Goal: Transaction & Acquisition: Purchase product/service

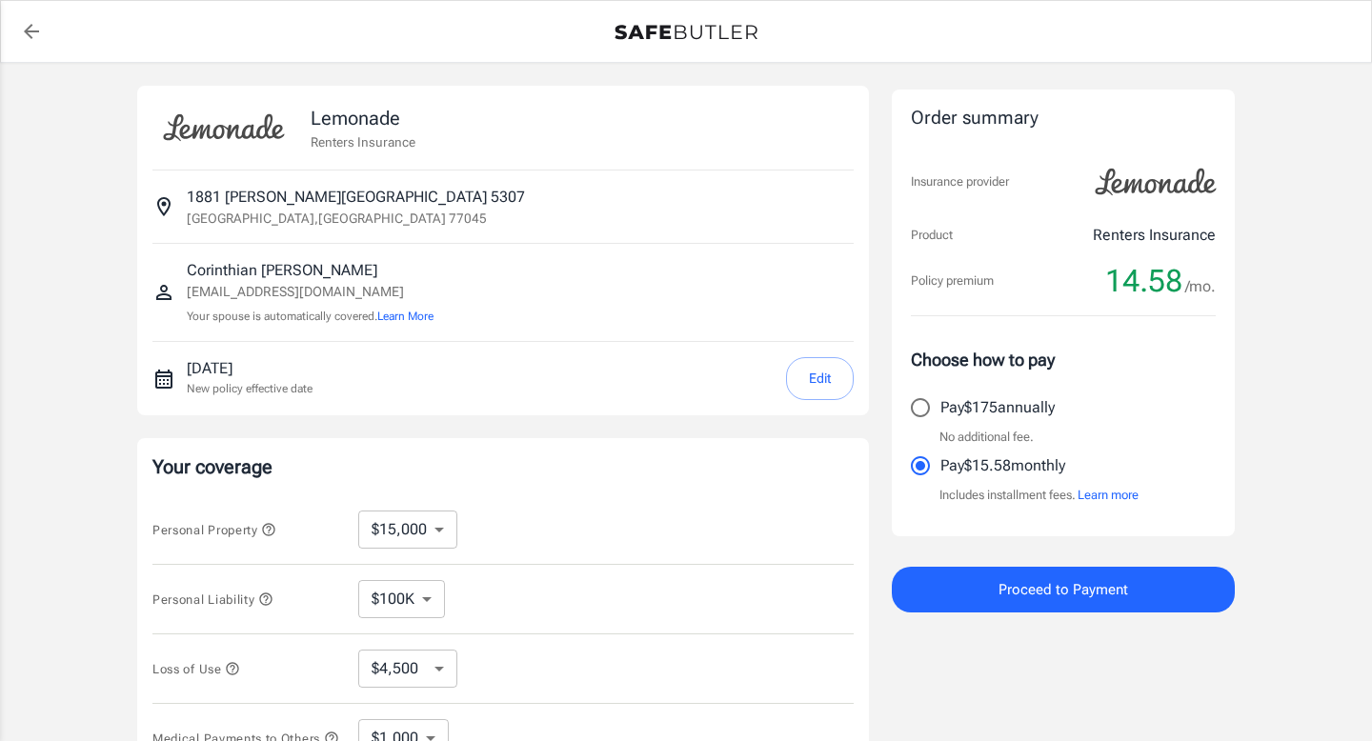
select select "15000"
select select "500"
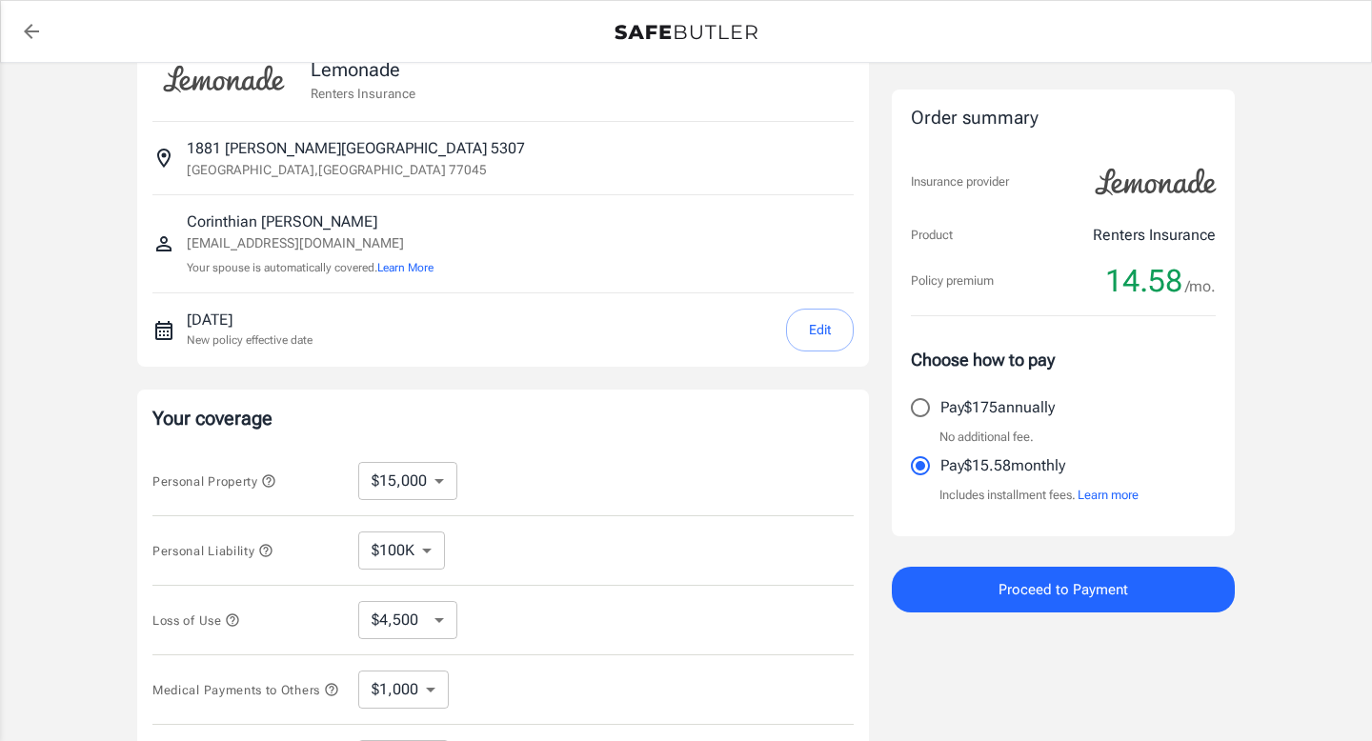
scroll to position [65, 0]
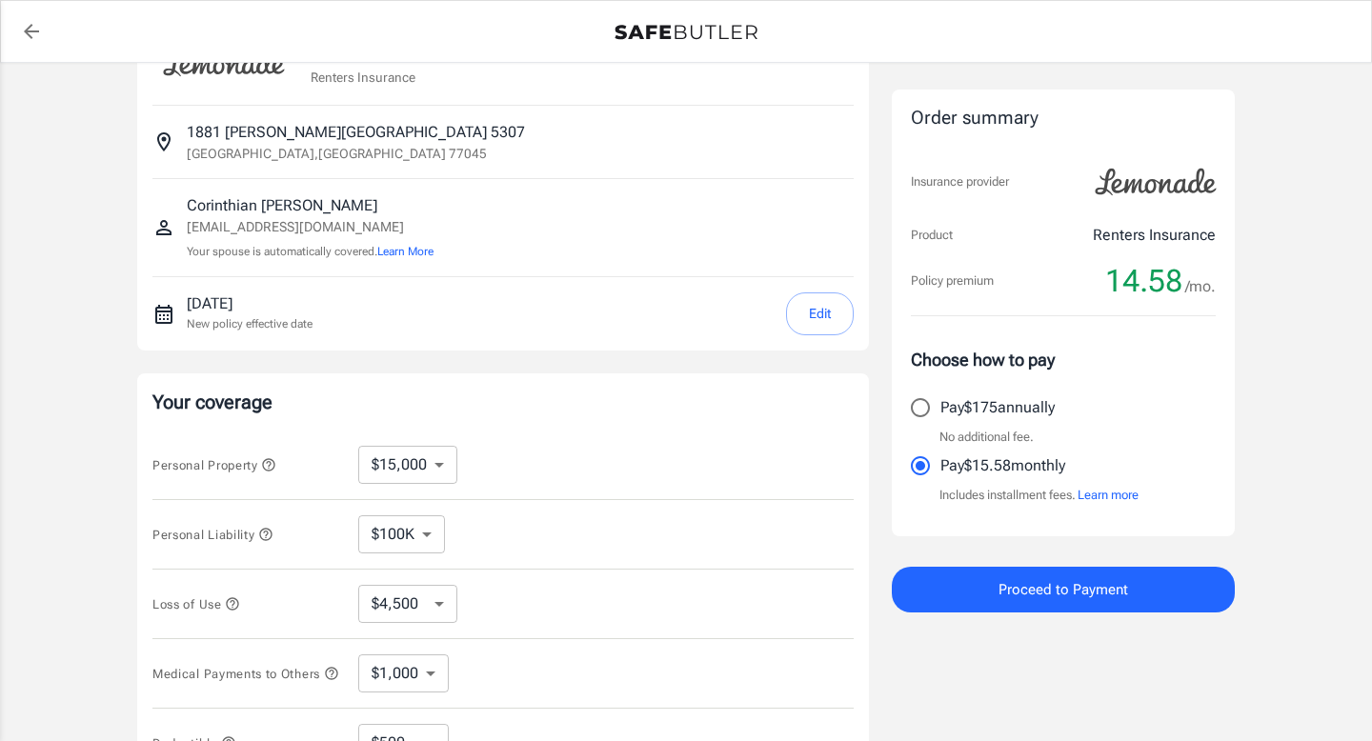
click at [383, 456] on select "$10,000 $15,000 $20,000 $25,000 $30,000 $40,000 $50,000 $100K $150K $200K $250K" at bounding box center [407, 465] width 99 height 38
select select "10000"
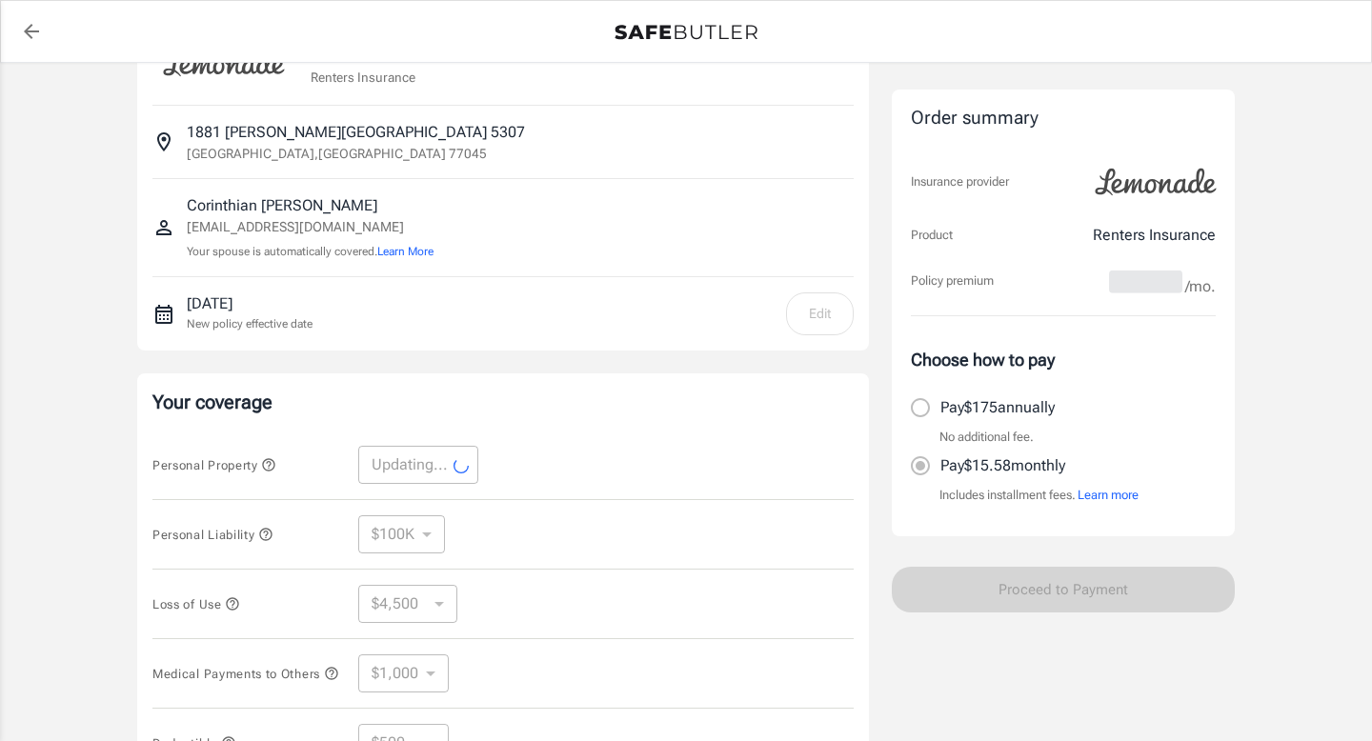
select select "10000"
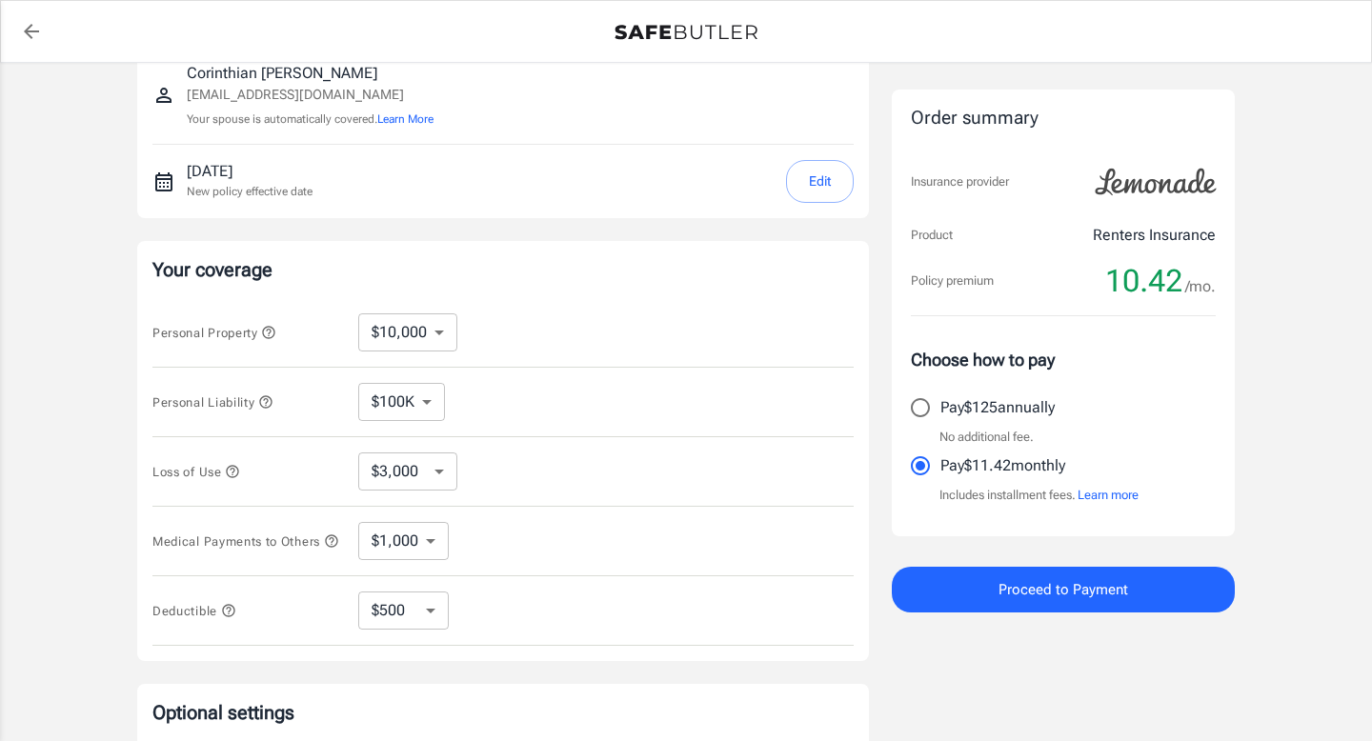
scroll to position [199, 0]
click at [232, 469] on icon "button" at bounding box center [232, 469] width 15 height 15
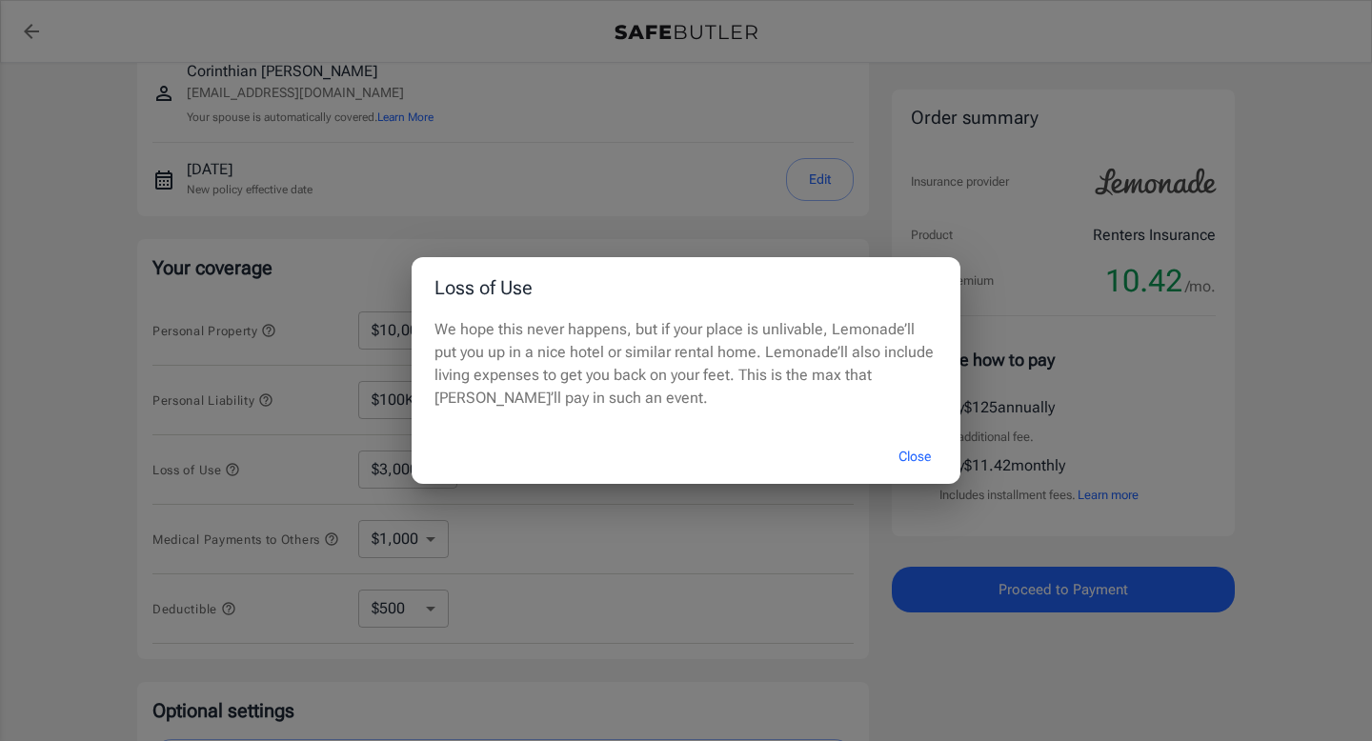
click at [933, 448] on button "Close" at bounding box center [915, 456] width 76 height 41
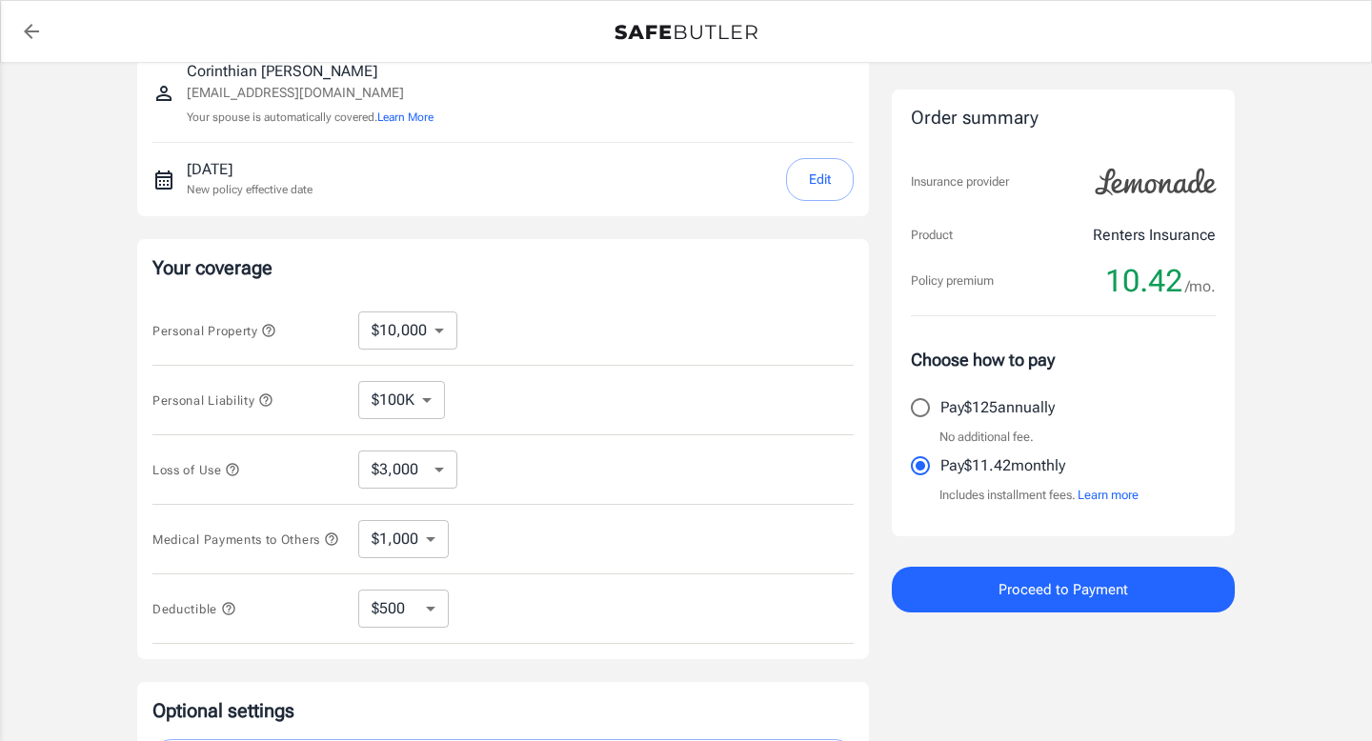
click at [412, 474] on select "$3,000 $6,000 $12,000 $21,000 $36,000 $60,000 $96,000 $153K $198K" at bounding box center [407, 470] width 99 height 38
select select "12000"
click at [427, 481] on select "$3,000 $6,000 $12,000 $21,000 $36,000 $60,000 $96,000 $153K $198K" at bounding box center [407, 470] width 99 height 38
select select "6000"
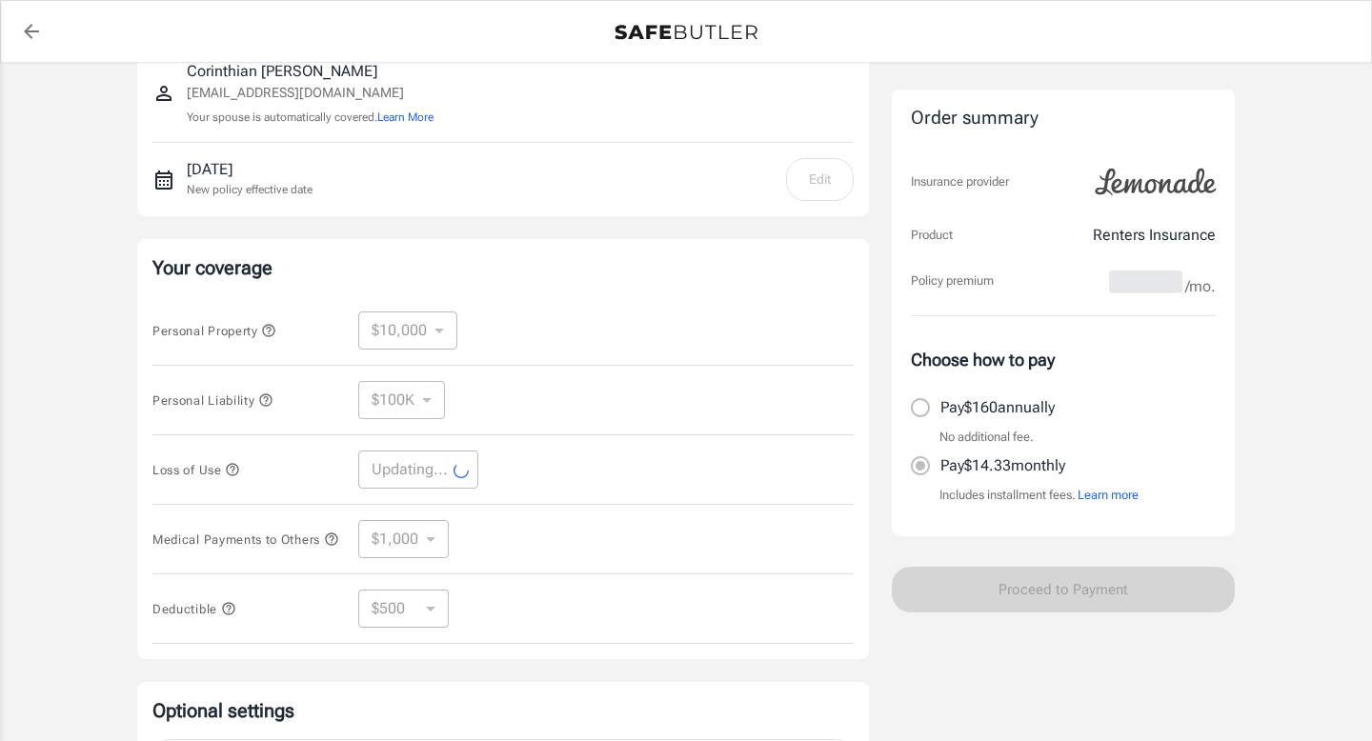
select select "6000"
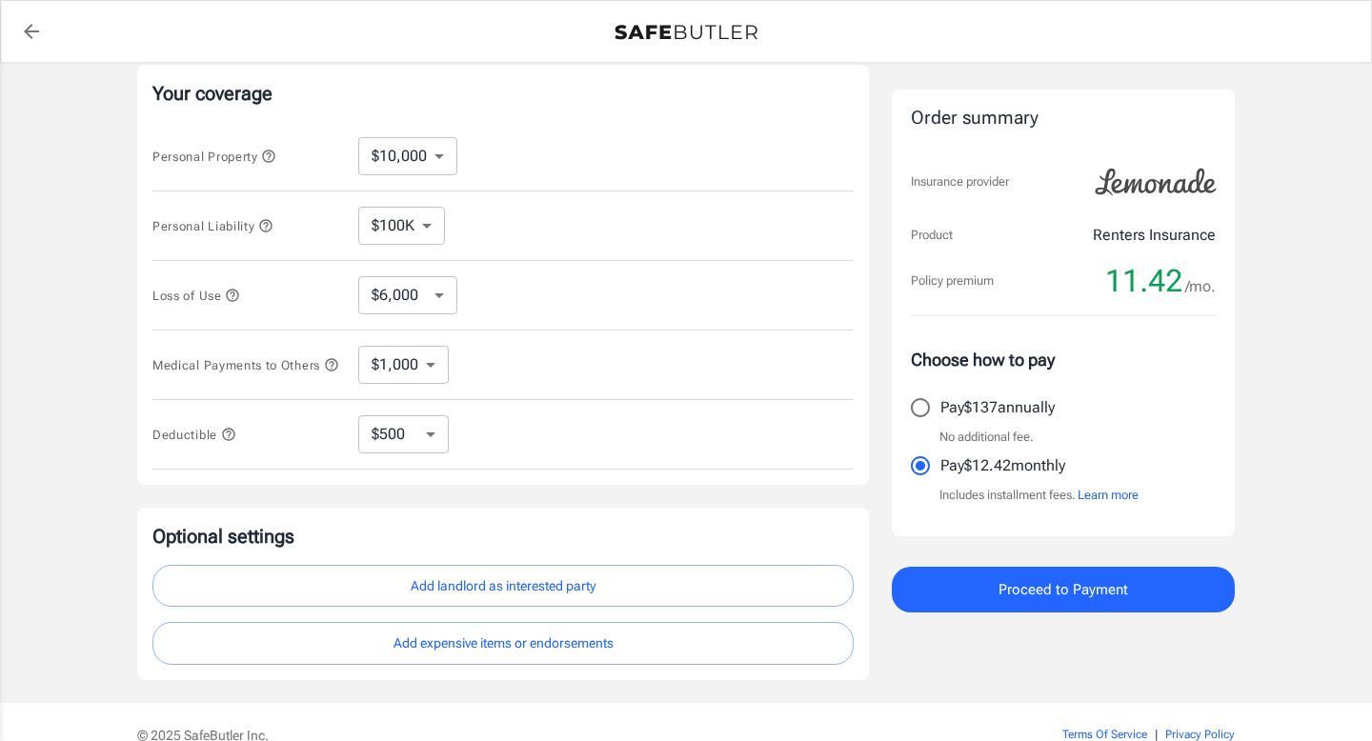
scroll to position [328, 0]
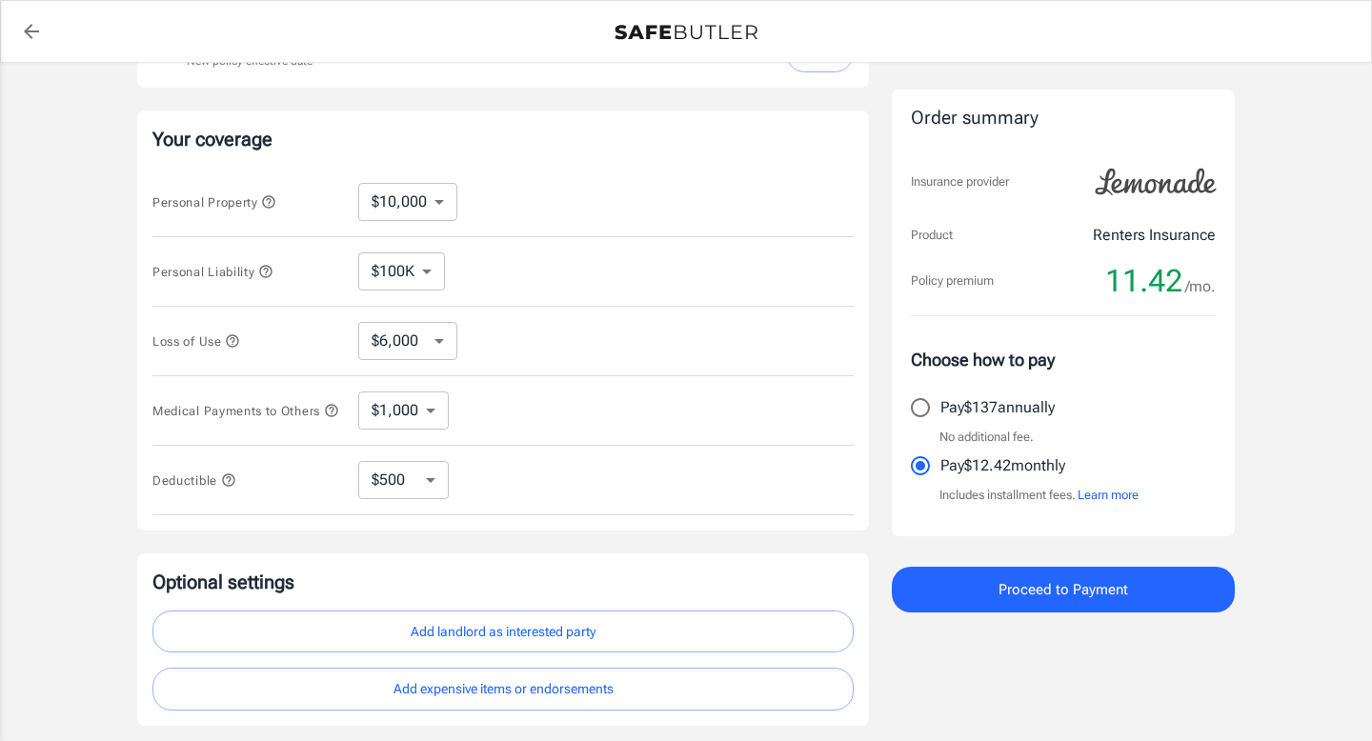
click at [228, 488] on icon "button" at bounding box center [228, 480] width 15 height 15
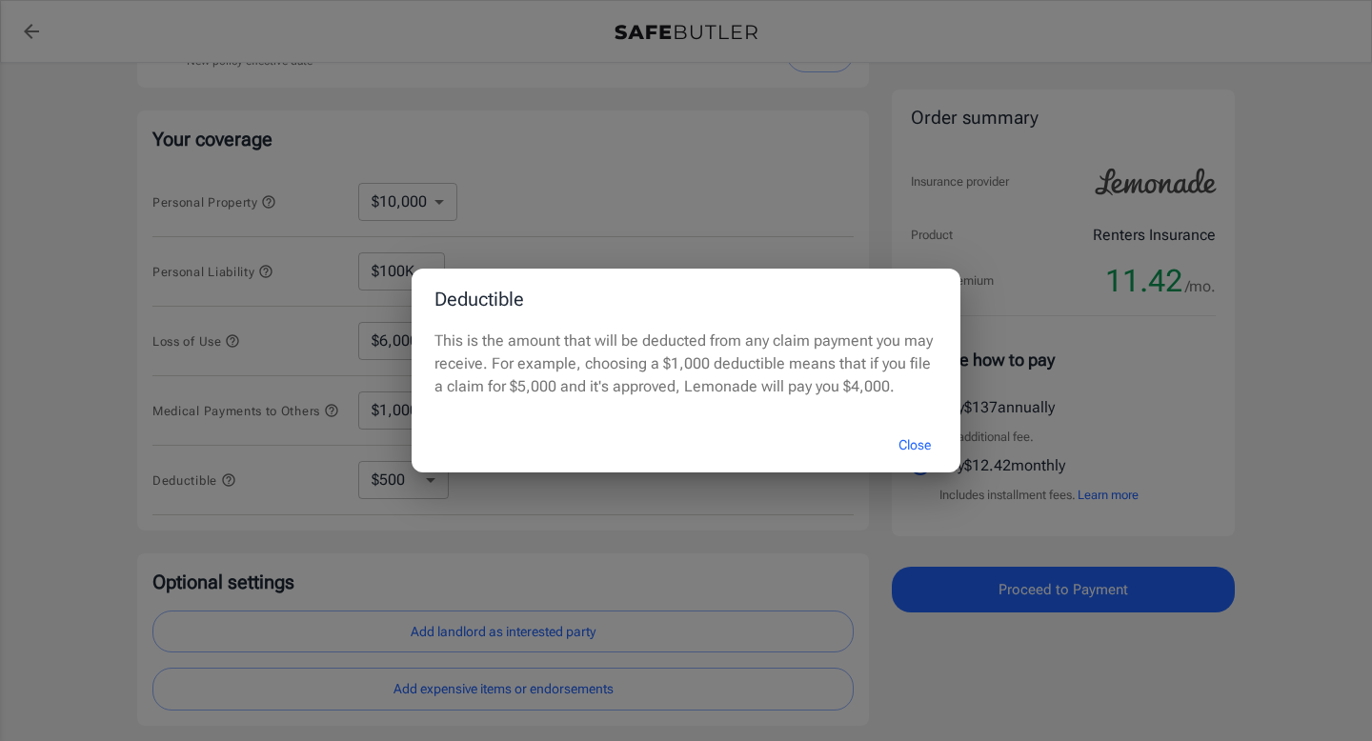
click at [918, 446] on button "Close" at bounding box center [915, 445] width 76 height 41
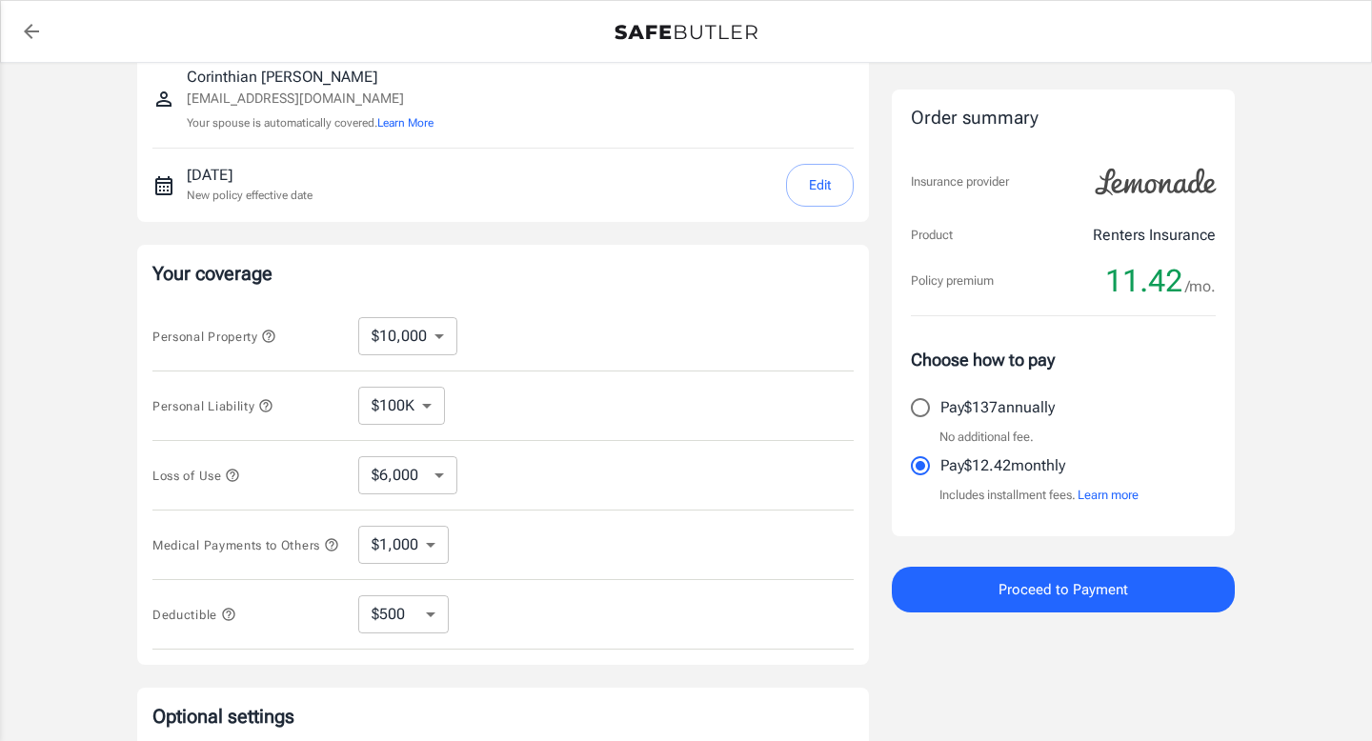
scroll to position [0, 0]
